Goal: Transaction & Acquisition: Purchase product/service

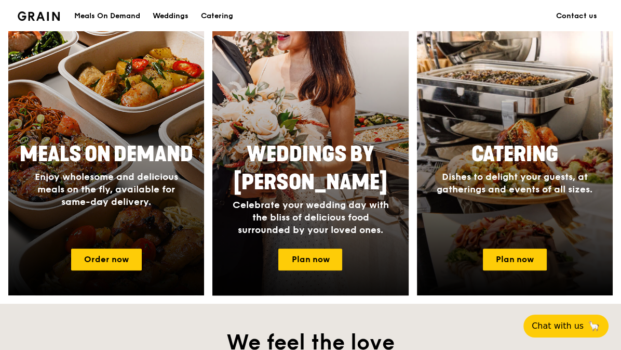
scroll to position [433, 0]
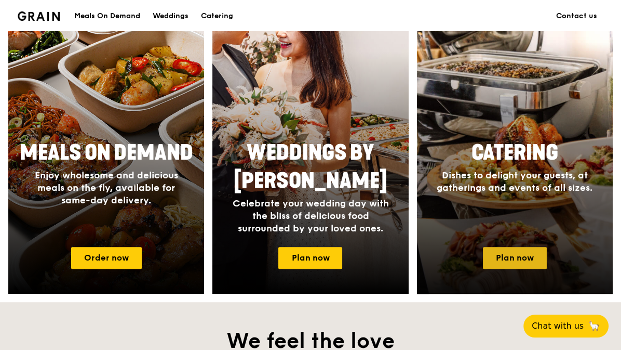
click at [502, 258] on link "Plan now" at bounding box center [515, 258] width 64 height 22
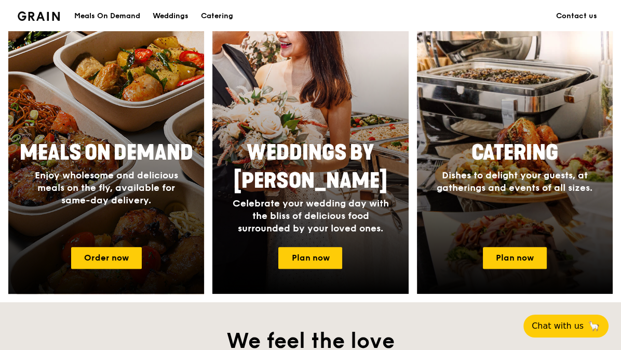
click at [154, 249] on div at bounding box center [106, 142] width 216 height 332
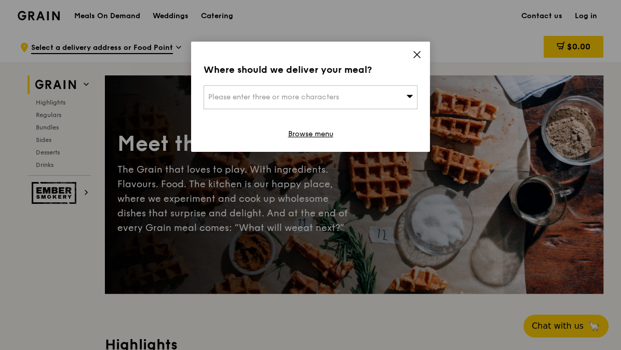
click at [371, 96] on div "Please enter three or more characters" at bounding box center [311, 97] width 214 height 24
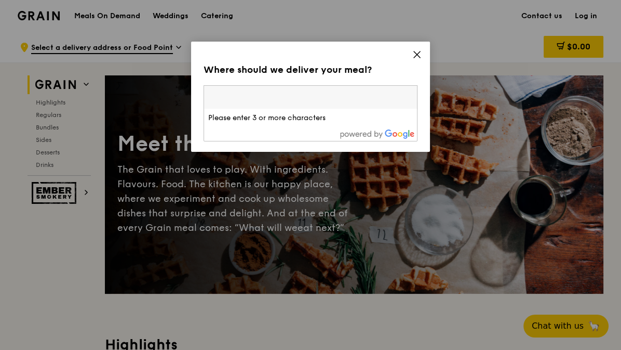
click at [416, 53] on icon at bounding box center [417, 54] width 6 height 6
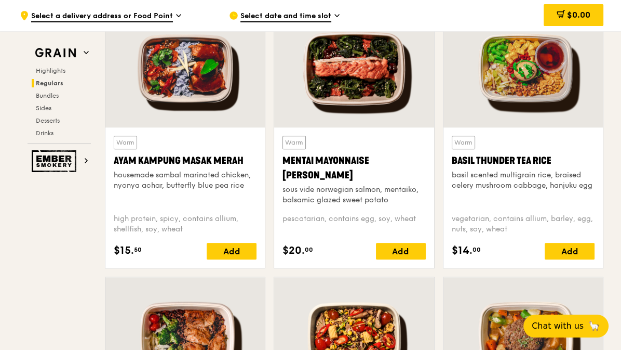
scroll to position [1212, 0]
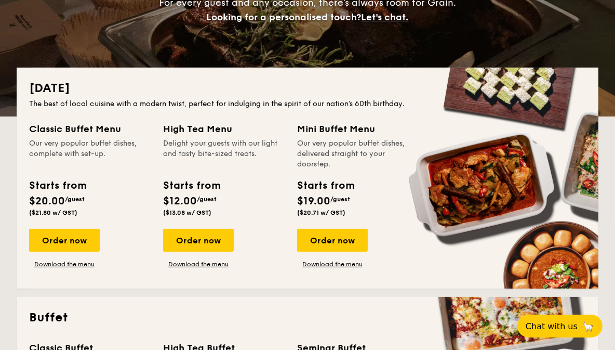
scroll to position [173, 0]
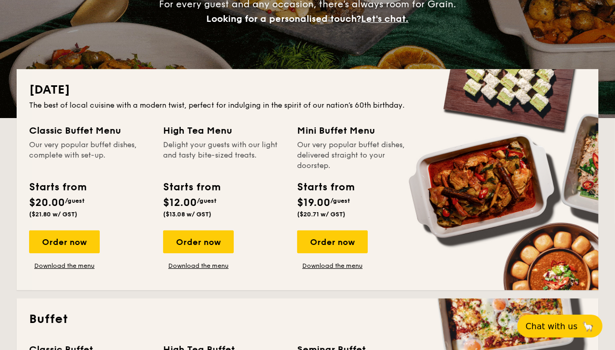
click at [366, 194] on div "Starts from $19.00 /guest ($20.71 w/ GST)" at bounding box center [358, 200] width 130 height 43
